Goal: Check status

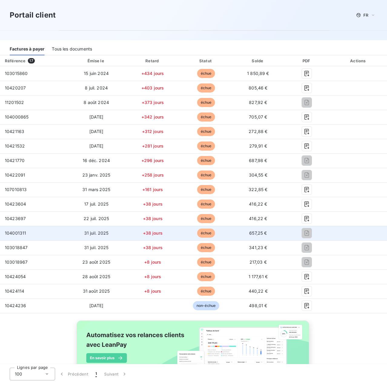
scroll to position [44, 0]
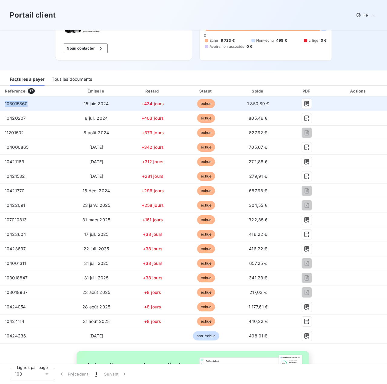
drag, startPoint x: 28, startPoint y: 103, endPoint x: 4, endPoint y: 104, distance: 24.5
click at [4, 104] on td "103015860" at bounding box center [33, 104] width 67 height 15
copy span "103015860"
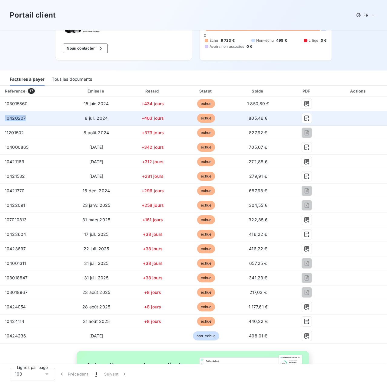
drag, startPoint x: 28, startPoint y: 118, endPoint x: 1, endPoint y: 116, distance: 26.7
click at [1, 116] on td "10420207" at bounding box center [33, 118] width 67 height 15
copy span "10420207"
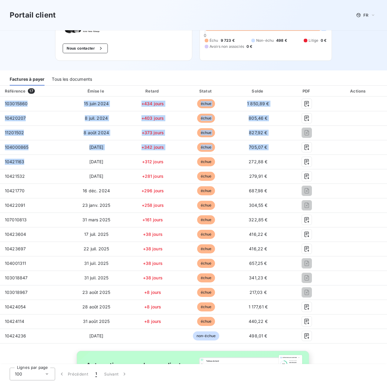
drag, startPoint x: 25, startPoint y: 163, endPoint x: 0, endPoint y: 163, distance: 25.4
click at [0, 163] on html "Portail client FR Bienvenue sur votre portail client [PERSON_NAME] . Nous conta…" at bounding box center [193, 192] width 387 height 384
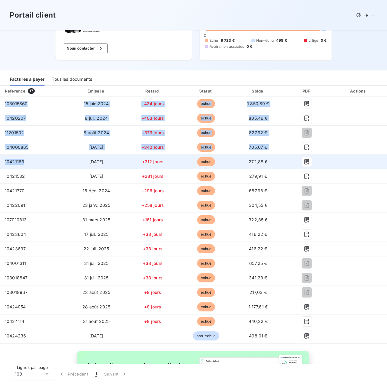
click at [8, 162] on span "10421163" at bounding box center [14, 161] width 19 height 5
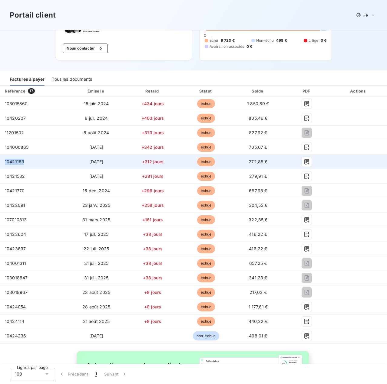
drag, startPoint x: 24, startPoint y: 163, endPoint x: 2, endPoint y: 162, distance: 22.1
click at [2, 162] on td "10421163" at bounding box center [33, 162] width 67 height 15
copy span "10421163"
